Goal: Navigation & Orientation: Find specific page/section

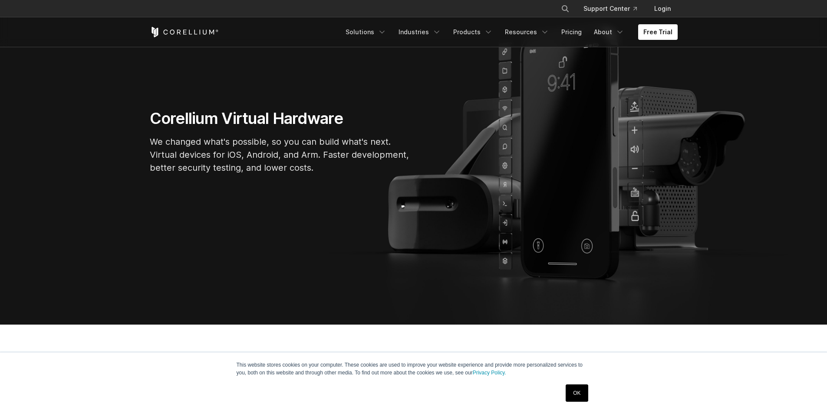
scroll to position [112, 0]
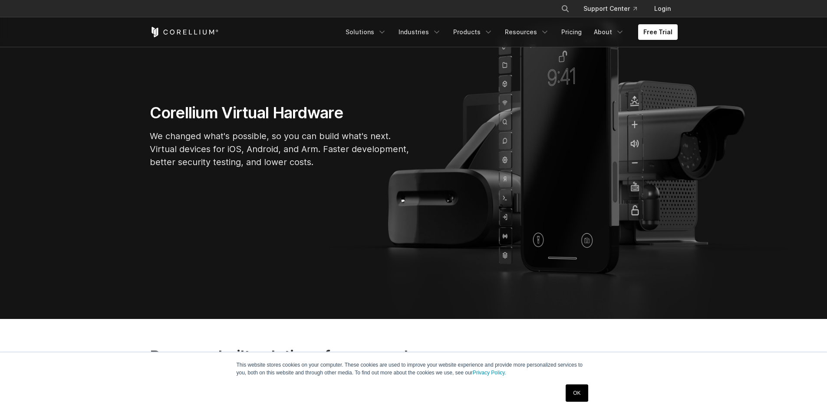
click at [715, 160] on section "Corellium Virtual Hardware We changed what's possible, so you can build what's …" at bounding box center [413, 140] width 827 height 360
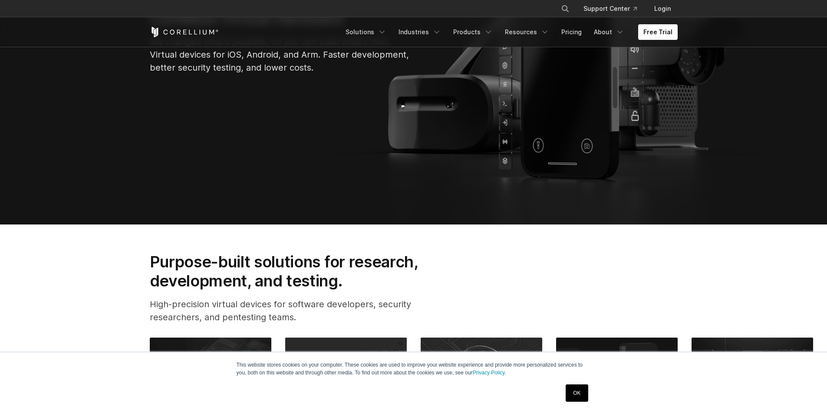
scroll to position [0, 0]
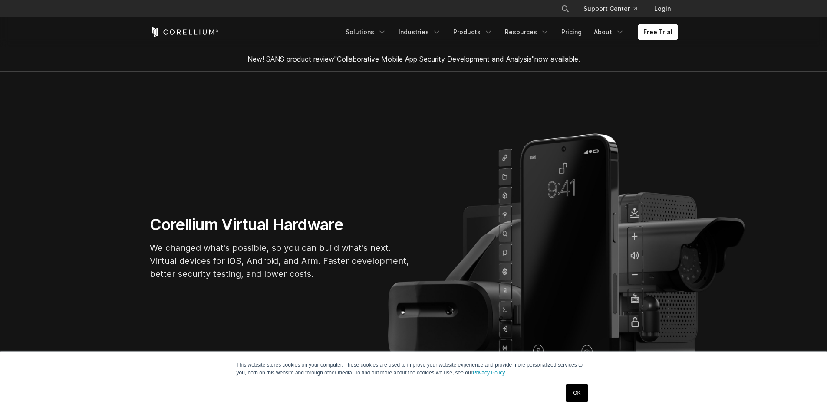
click at [655, 31] on link "Free Trial" at bounding box center [657, 32] width 39 height 16
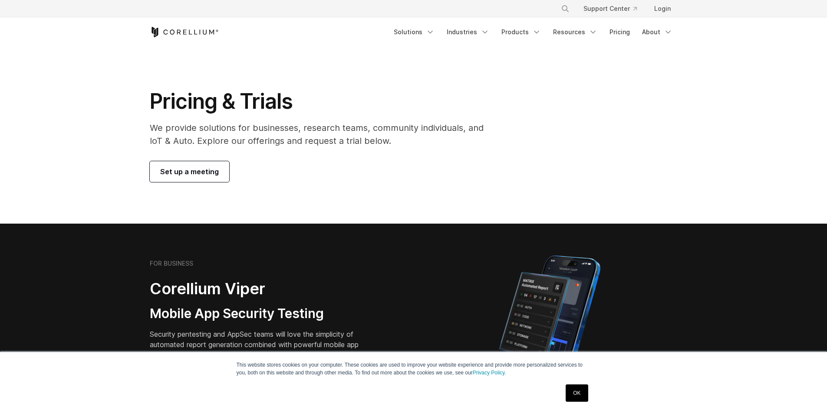
click at [563, 149] on div "Pricing & Trials We provide solutions for businesses, research teams, community…" at bounding box center [413, 136] width 545 height 94
click at [190, 34] on icon "Corellium Home" at bounding box center [190, 32] width 3 height 5
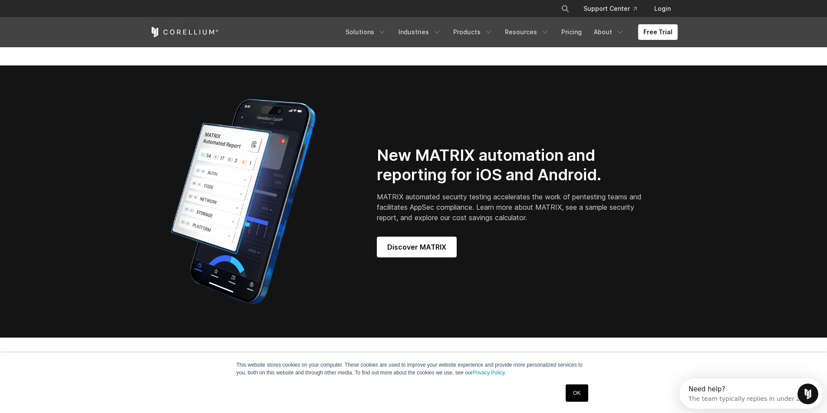
scroll to position [730, 0]
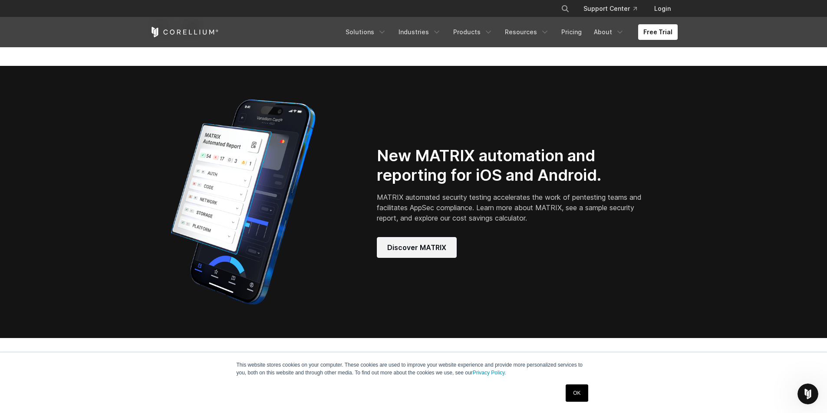
click at [433, 253] on span "Discover MATRIX" at bounding box center [416, 248] width 59 height 10
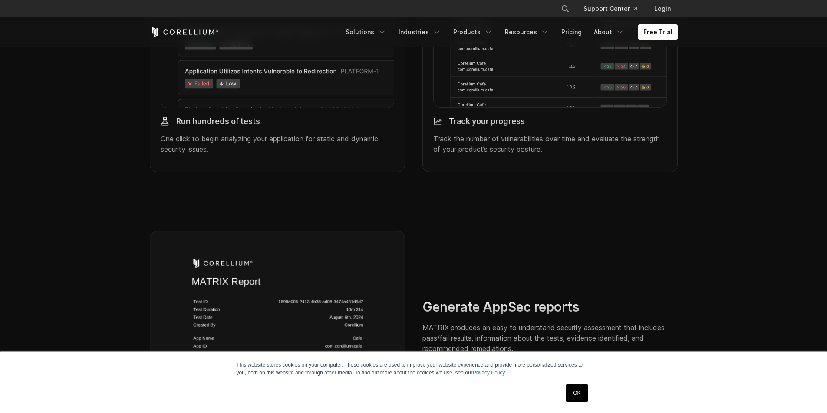
scroll to position [1103, 0]
